Goal: Obtain resource: Download file/media

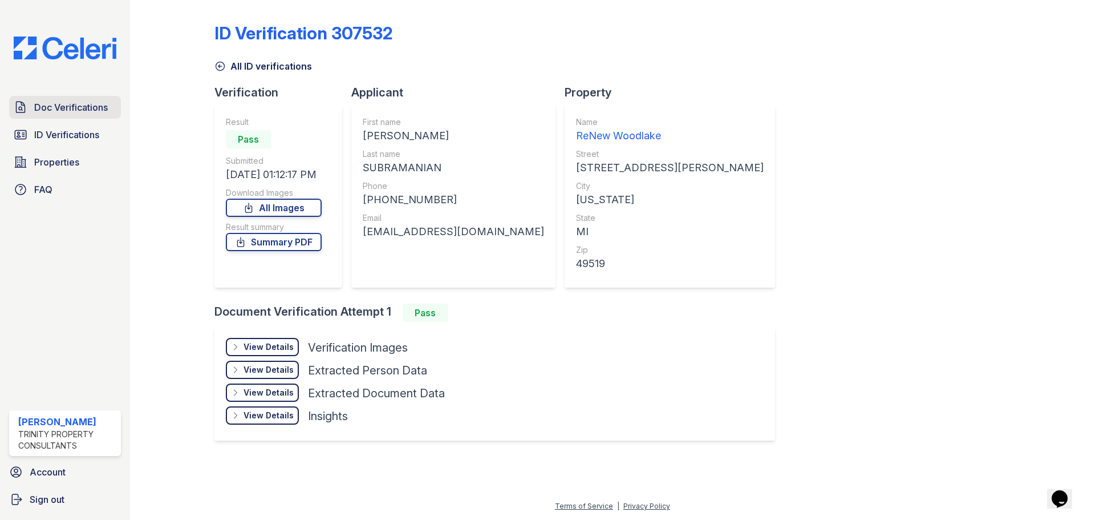
click at [71, 112] on span "Doc Verifications" at bounding box center [71, 107] width 74 height 14
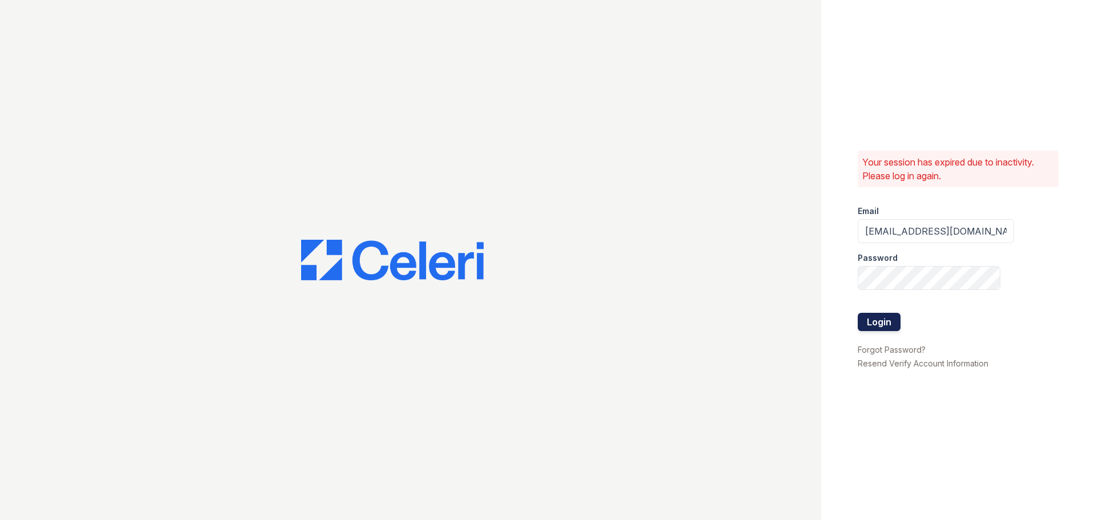
click at [890, 329] on button "Login" at bounding box center [879, 322] width 43 height 18
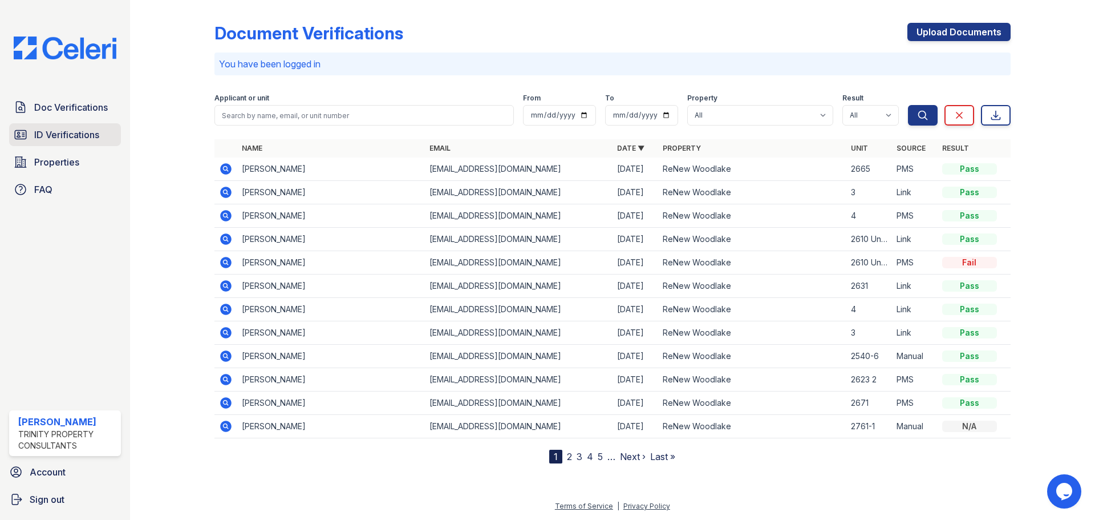
click at [73, 134] on span "ID Verifications" at bounding box center [66, 135] width 65 height 14
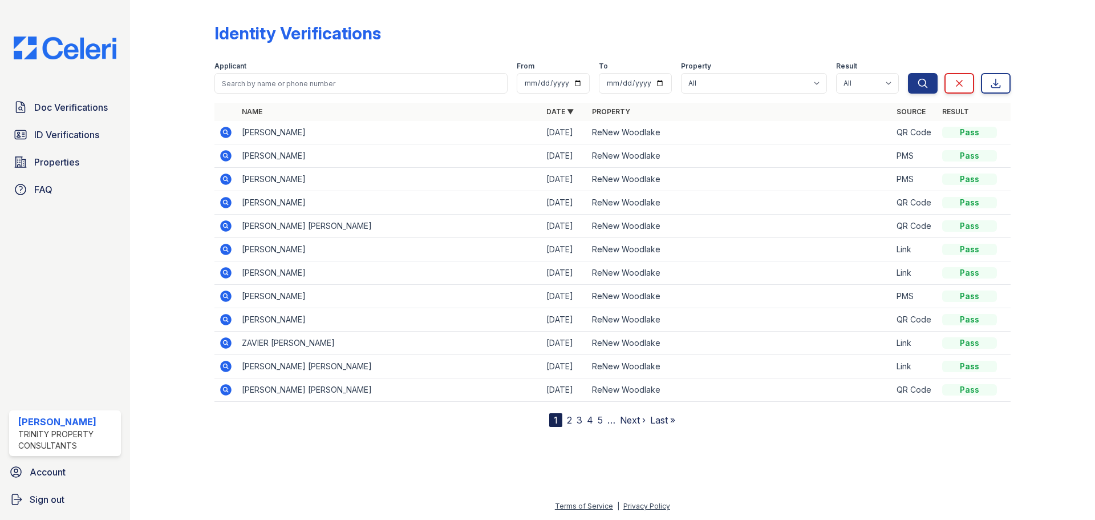
click at [219, 132] on icon at bounding box center [226, 133] width 14 height 14
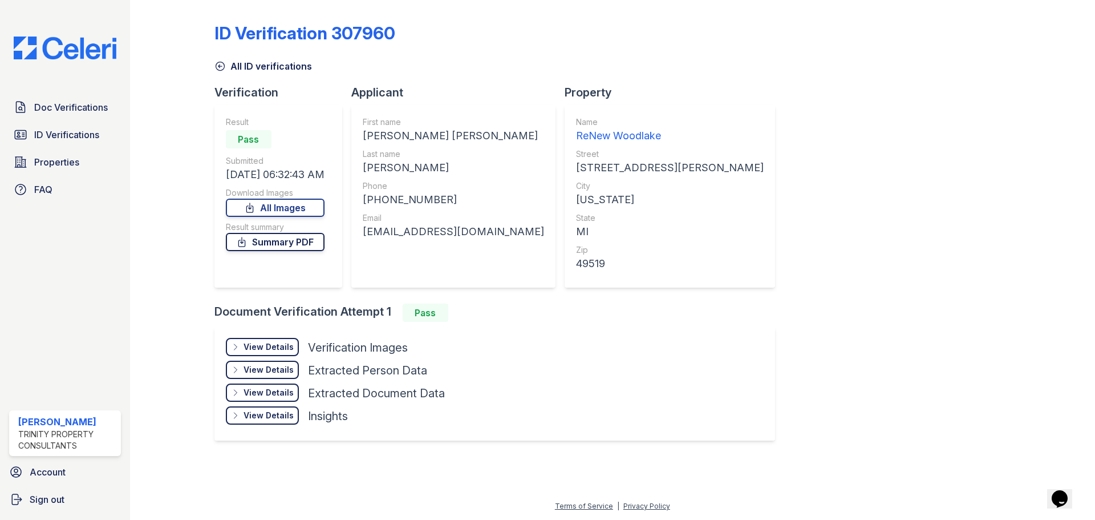
click at [292, 238] on link "Summary PDF" at bounding box center [275, 242] width 99 height 18
click at [312, 203] on link "All Images" at bounding box center [275, 208] width 99 height 18
drag, startPoint x: 164, startPoint y: 272, endPoint x: 177, endPoint y: 259, distance: 18.6
click at [164, 272] on div at bounding box center [181, 231] width 66 height 452
click at [67, 111] on span "Doc Verifications" at bounding box center [71, 107] width 74 height 14
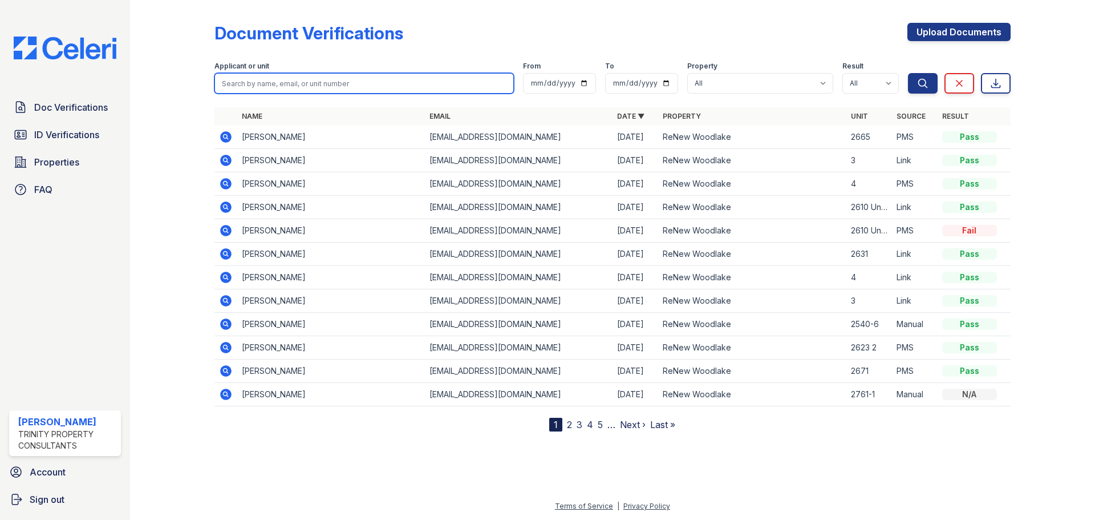
click at [257, 89] on input "search" at bounding box center [365, 83] width 300 height 21
type input "boyd"
click at [908, 73] on button "Search" at bounding box center [923, 83] width 30 height 21
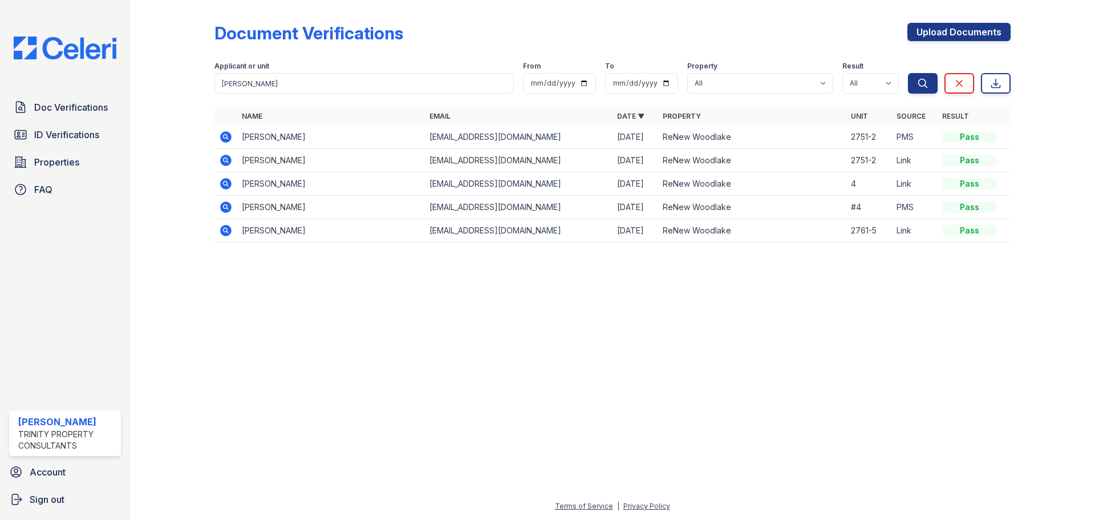
click at [226, 160] on icon at bounding box center [225, 159] width 3 height 3
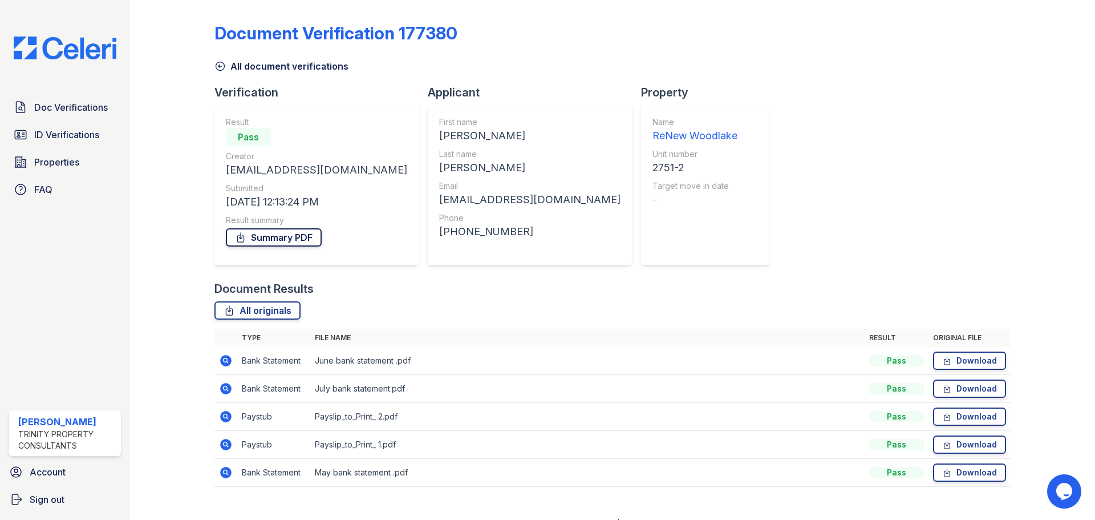
click at [298, 234] on link "Summary PDF" at bounding box center [274, 237] width 96 height 18
click at [974, 472] on link "Download" at bounding box center [969, 472] width 73 height 18
click at [959, 444] on link "Download" at bounding box center [969, 444] width 73 height 18
click at [964, 419] on link "Download" at bounding box center [969, 416] width 73 height 18
click at [953, 392] on link "Download" at bounding box center [969, 388] width 73 height 18
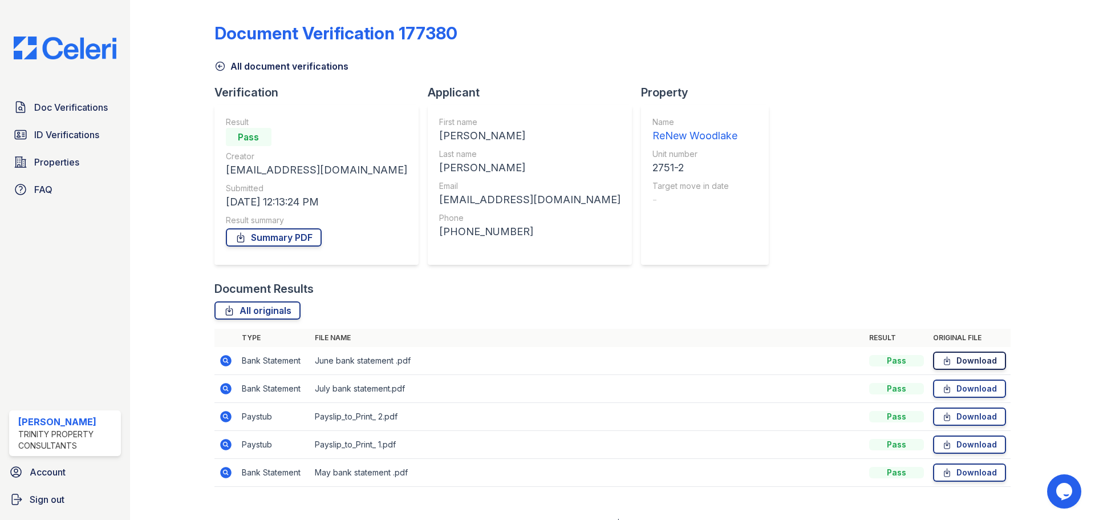
click at [954, 362] on link "Download" at bounding box center [969, 360] width 73 height 18
click at [67, 96] on link "Doc Verifications" at bounding box center [65, 107] width 112 height 23
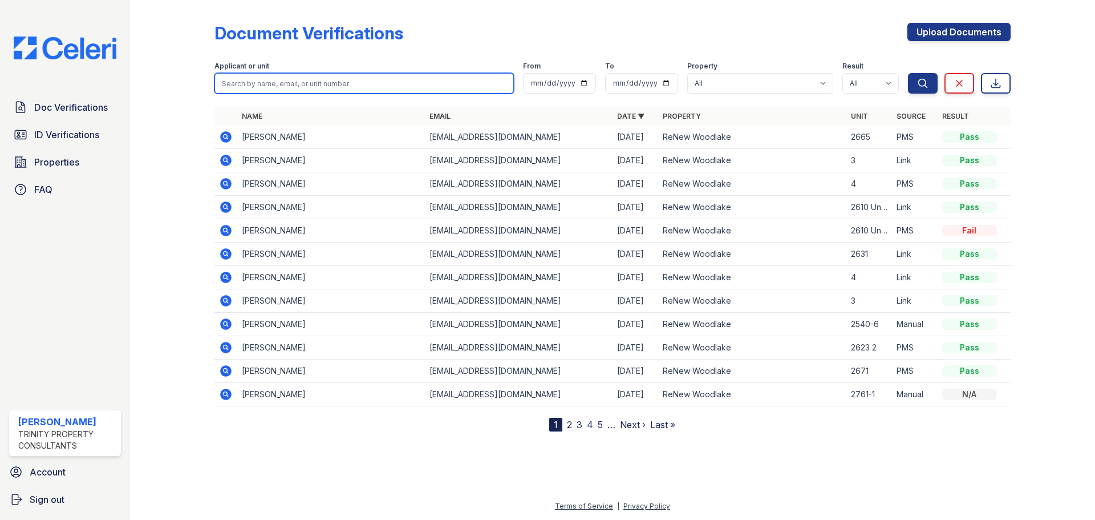
drag, startPoint x: 272, startPoint y: 96, endPoint x: 286, endPoint y: 79, distance: 22.7
click at [286, 79] on input "search" at bounding box center [365, 83] width 300 height 21
type input "boyd"
click at [908, 73] on button "Search" at bounding box center [923, 83] width 30 height 21
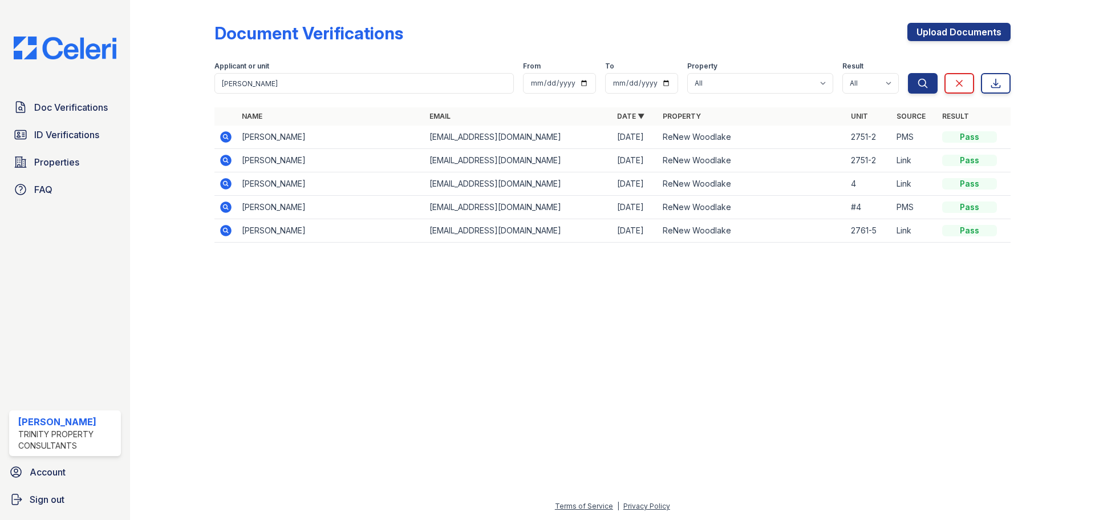
click at [229, 137] on icon at bounding box center [225, 136] width 11 height 11
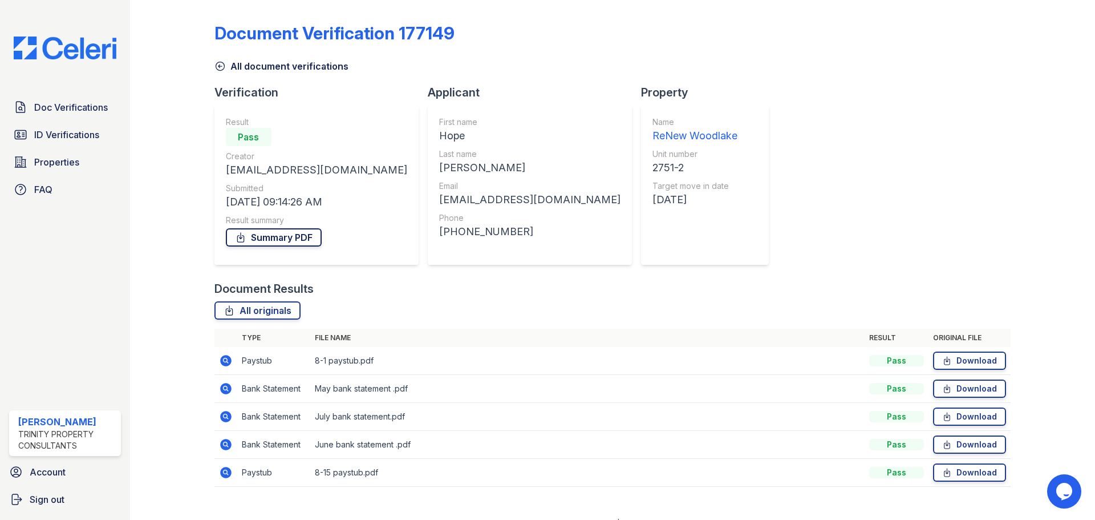
click at [260, 243] on link "Summary PDF" at bounding box center [274, 237] width 96 height 18
click at [966, 471] on link "Download" at bounding box center [969, 472] width 73 height 18
click at [950, 356] on link "Download" at bounding box center [969, 360] width 73 height 18
click at [952, 386] on link "Download" at bounding box center [969, 388] width 73 height 18
click at [956, 416] on link "Download" at bounding box center [969, 416] width 73 height 18
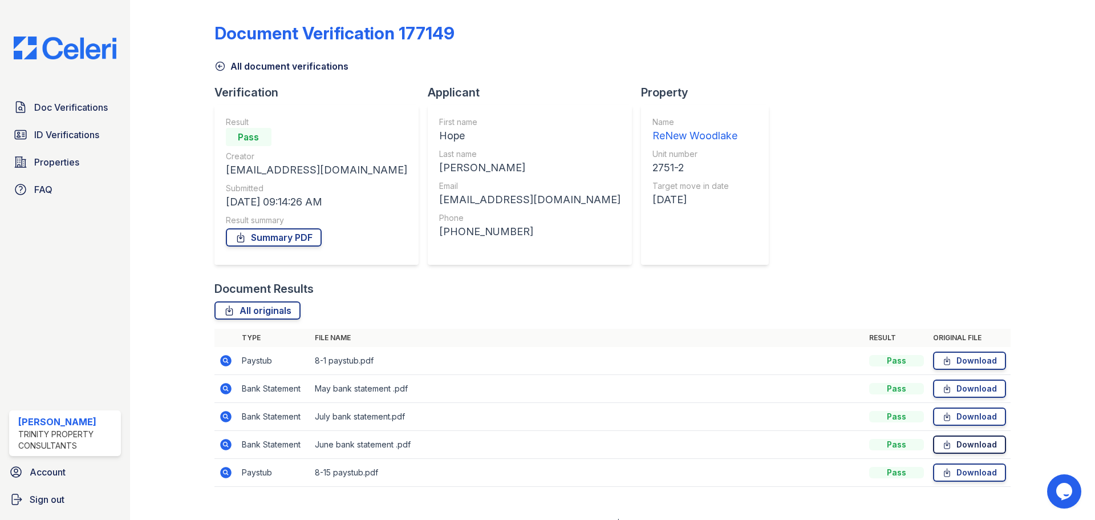
click at [950, 443] on link "Download" at bounding box center [969, 444] width 73 height 18
